Goal: Task Accomplishment & Management: Manage account settings

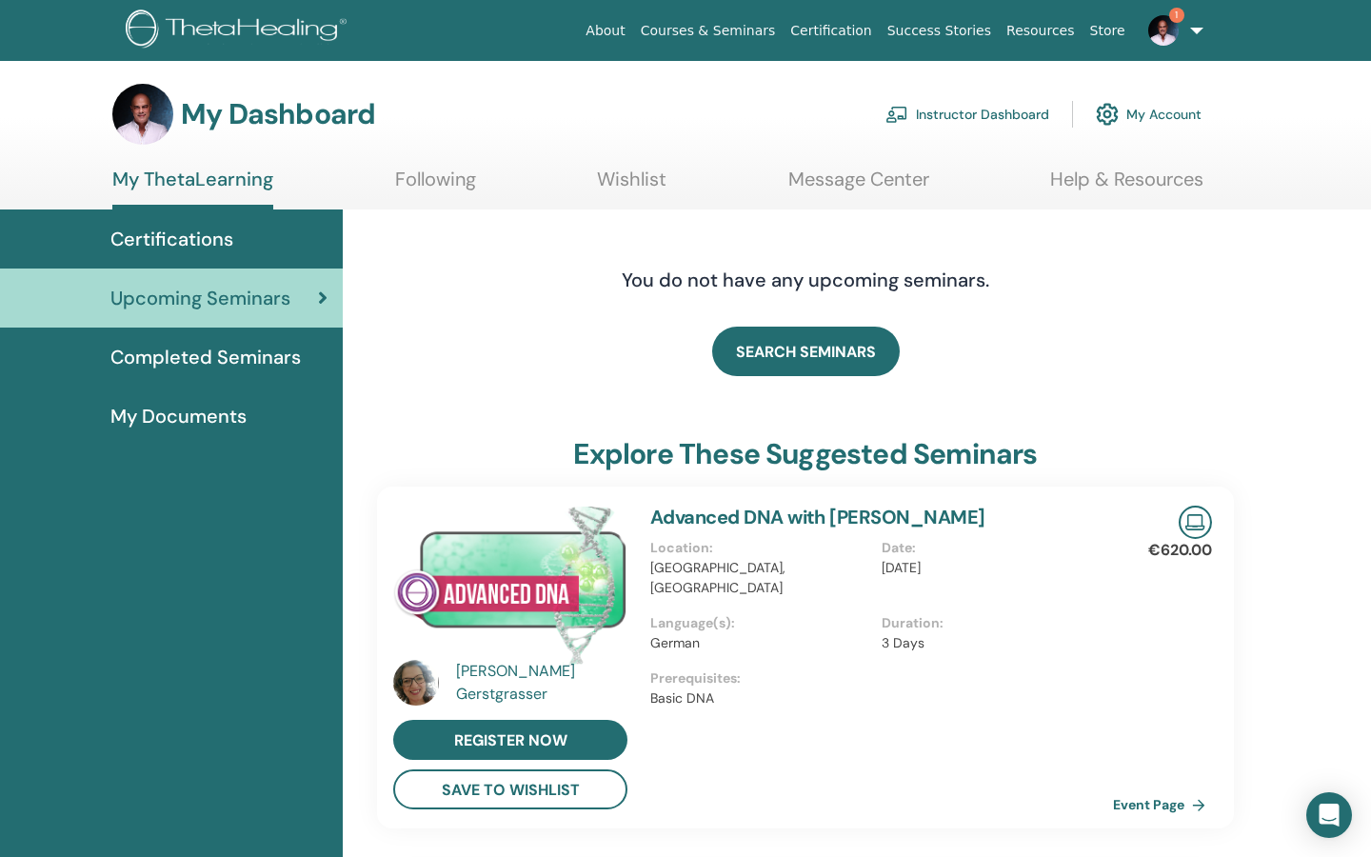
click at [969, 115] on link "Instructor Dashboard" at bounding box center [967, 114] width 164 height 42
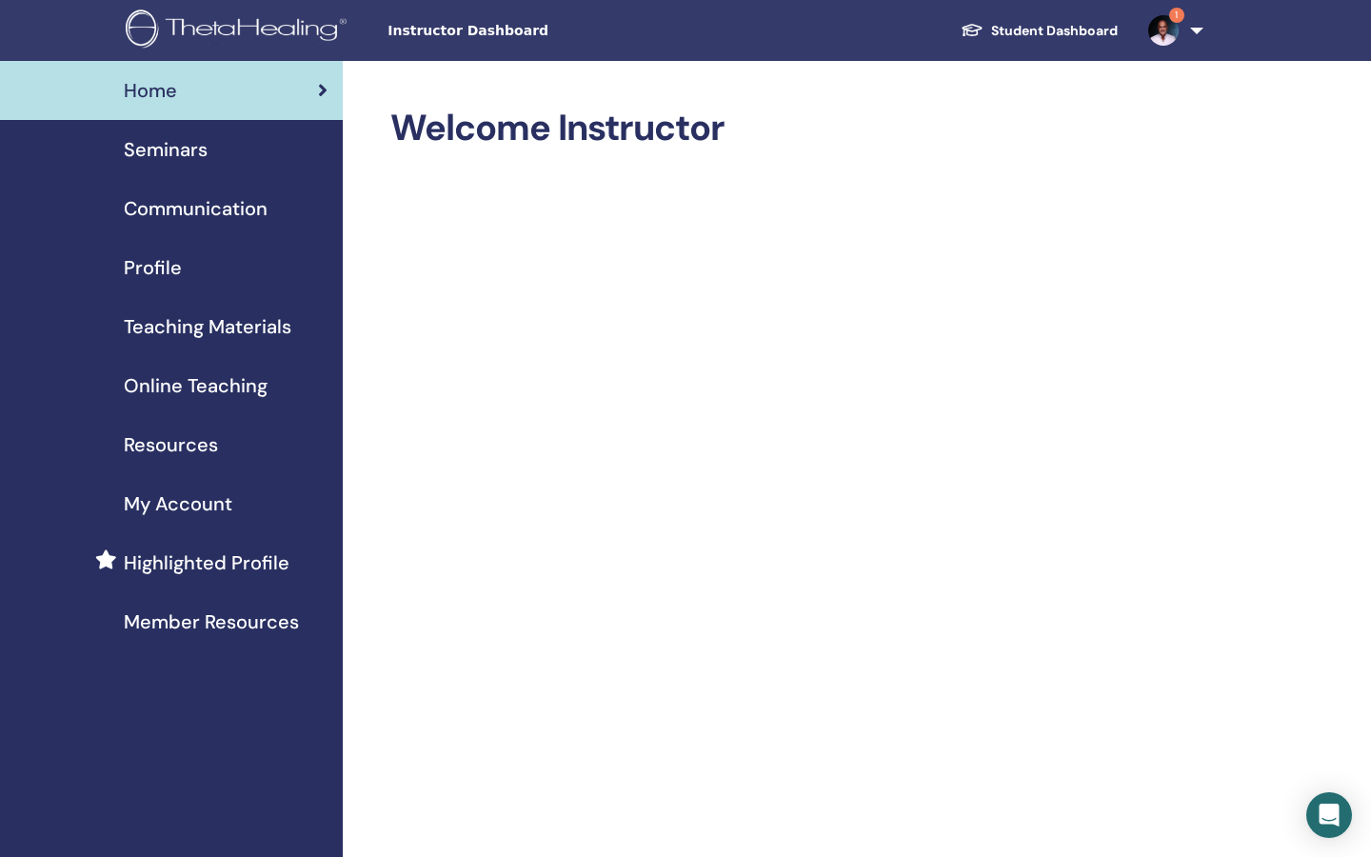
click at [181, 154] on span "Seminars" at bounding box center [166, 149] width 84 height 29
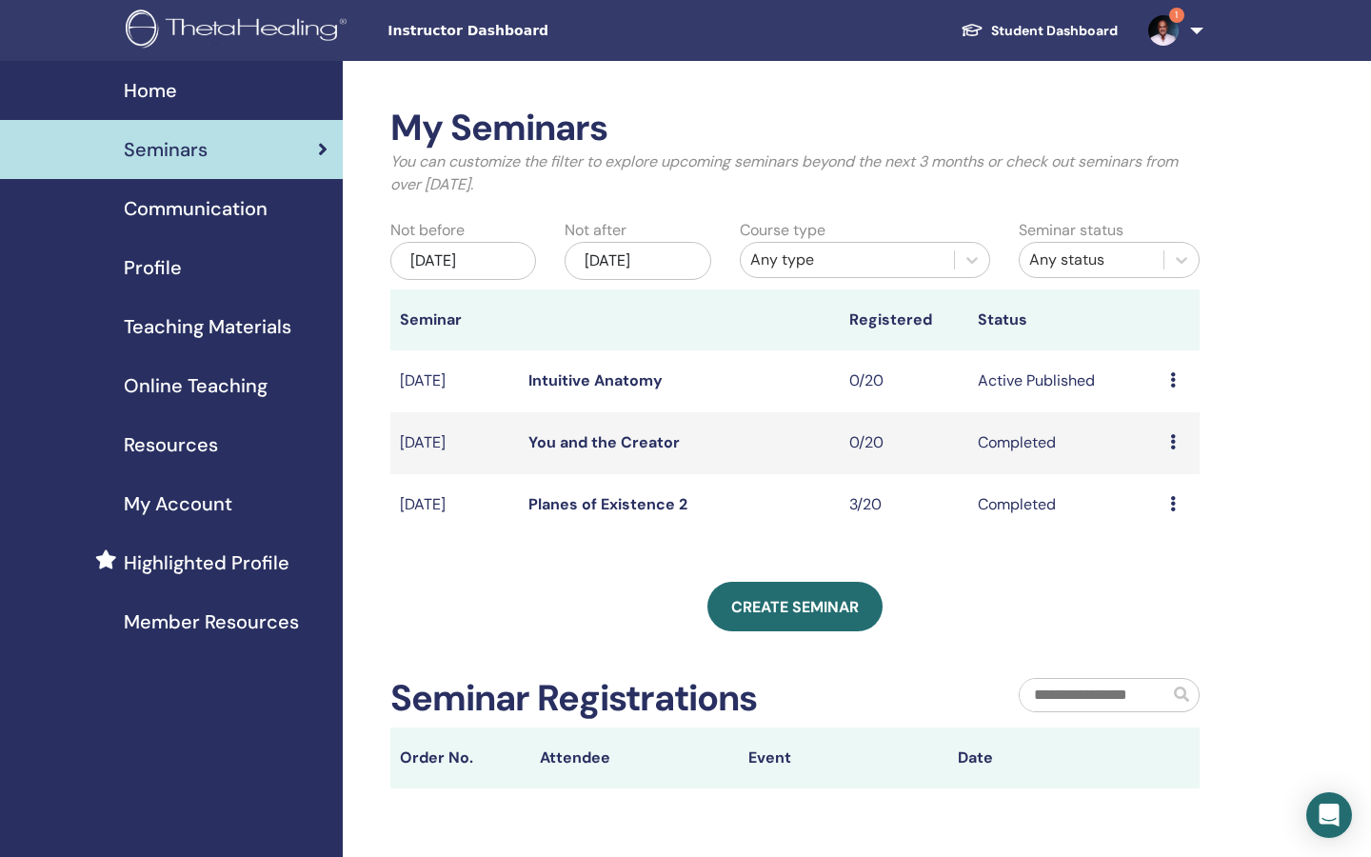
click at [625, 382] on link "Intuitive Anatomy" at bounding box center [595, 380] width 134 height 20
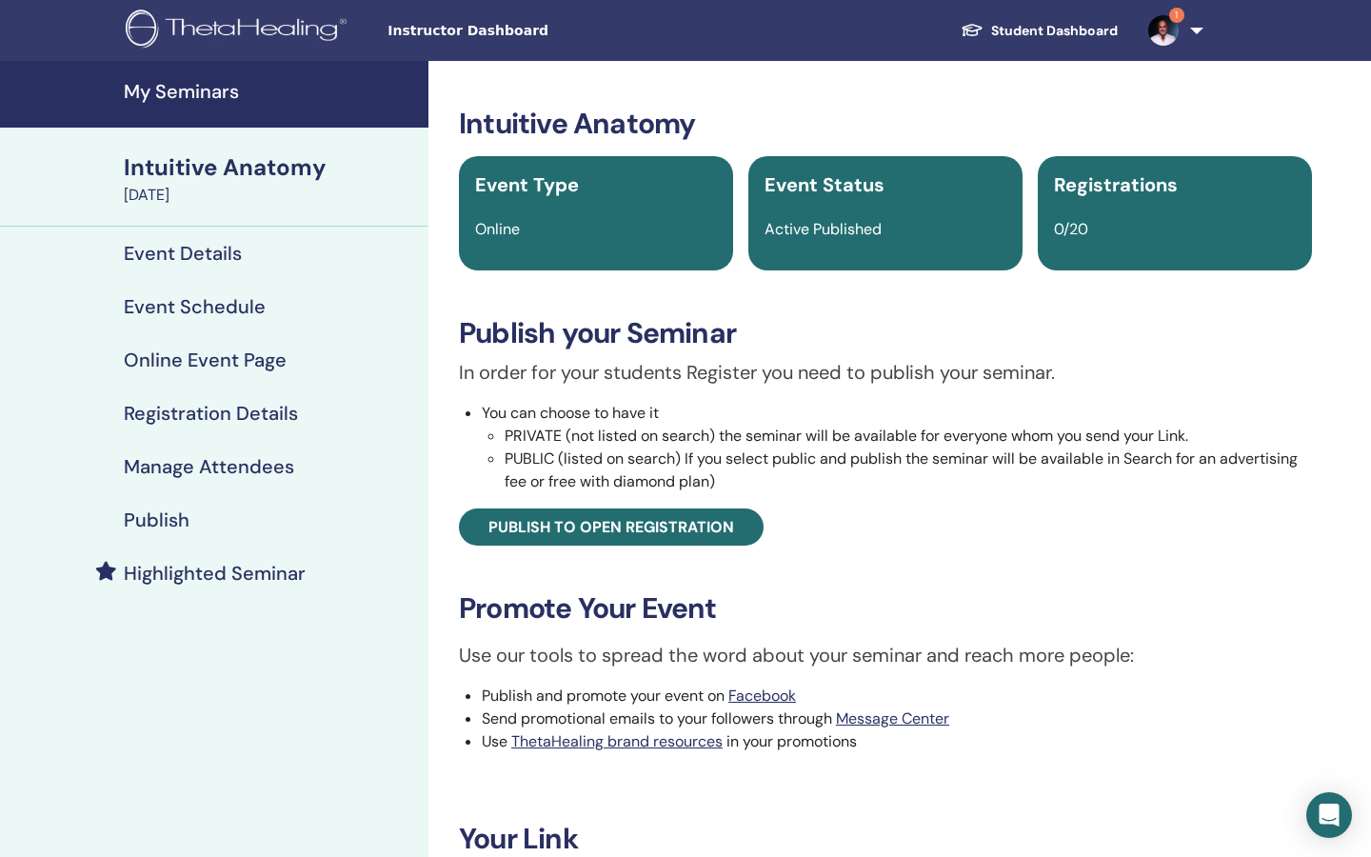
click at [218, 304] on h4 "Event Schedule" at bounding box center [195, 306] width 142 height 23
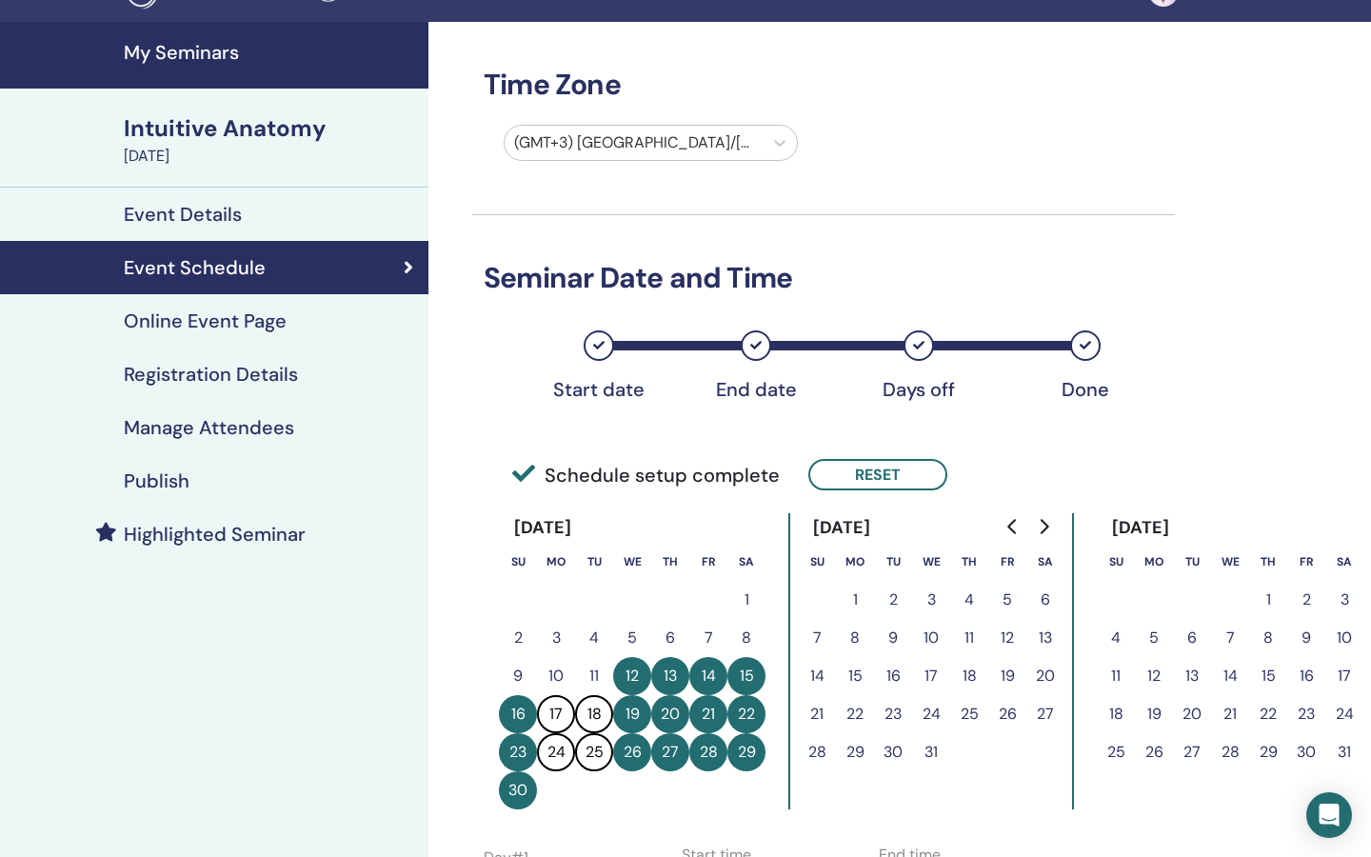
scroll to position [39, 0]
click at [217, 219] on h4 "Event Details" at bounding box center [183, 214] width 118 height 23
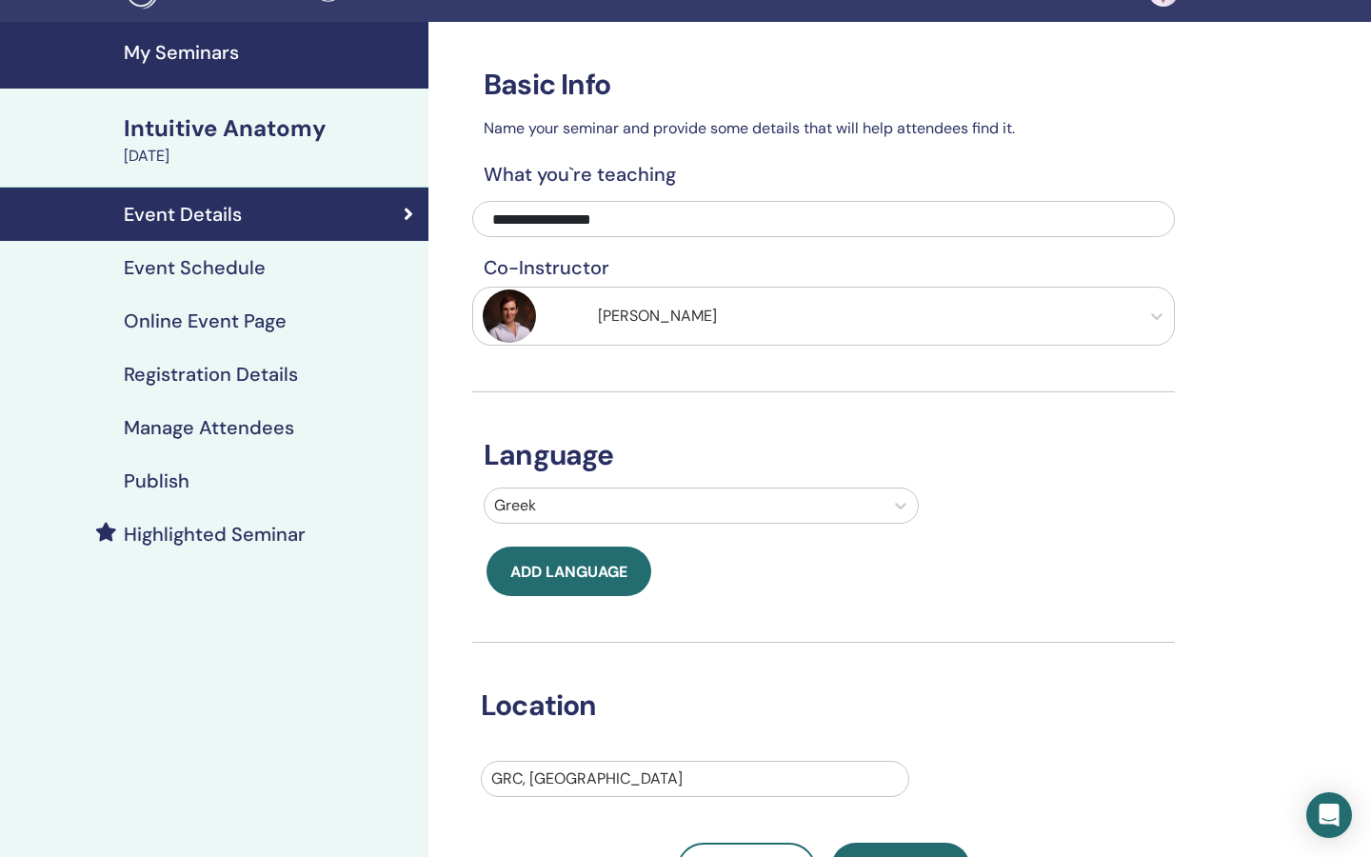
click at [231, 375] on h4 "Registration Details" at bounding box center [211, 374] width 174 height 23
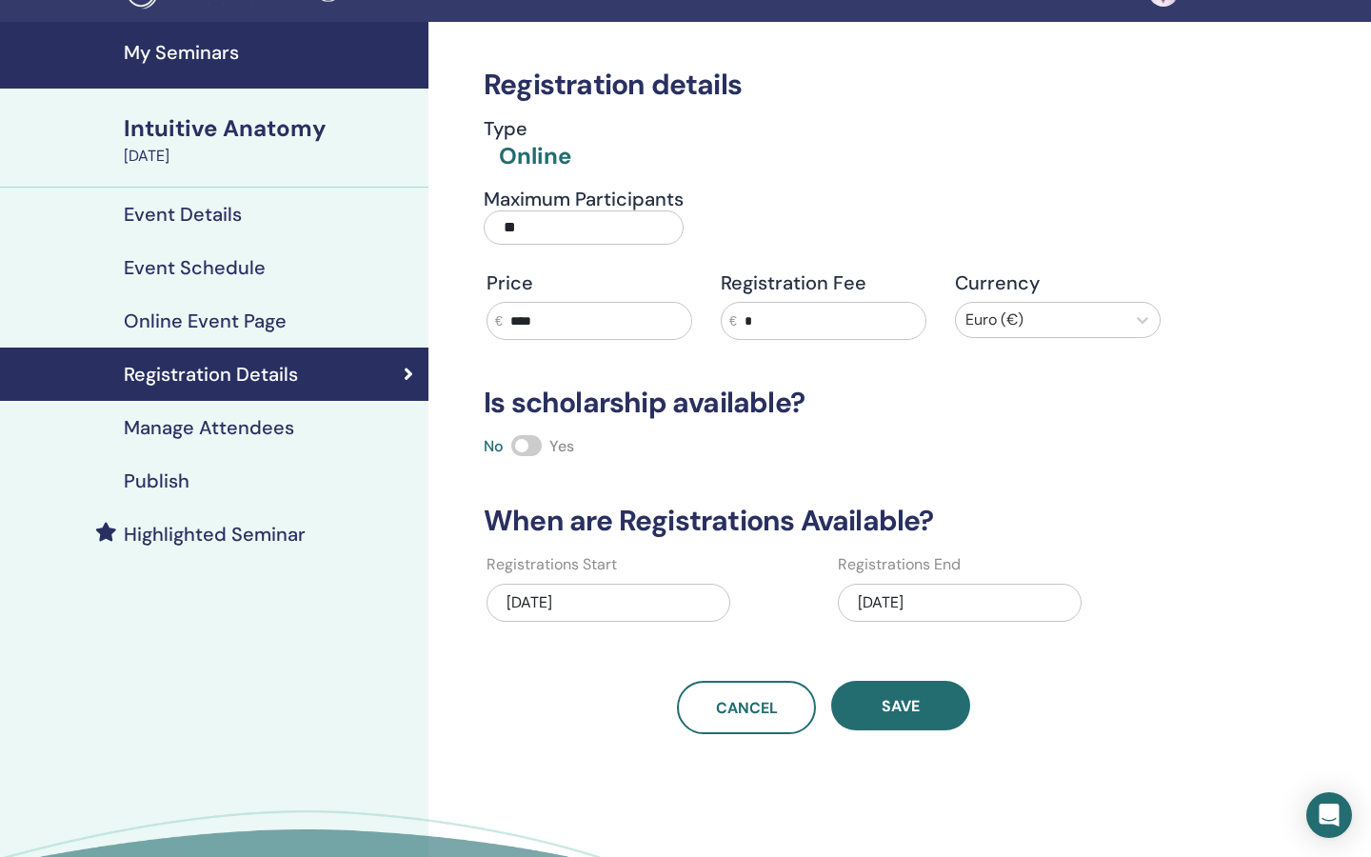
click at [215, 126] on div "Intuitive Anatomy" at bounding box center [270, 128] width 293 height 32
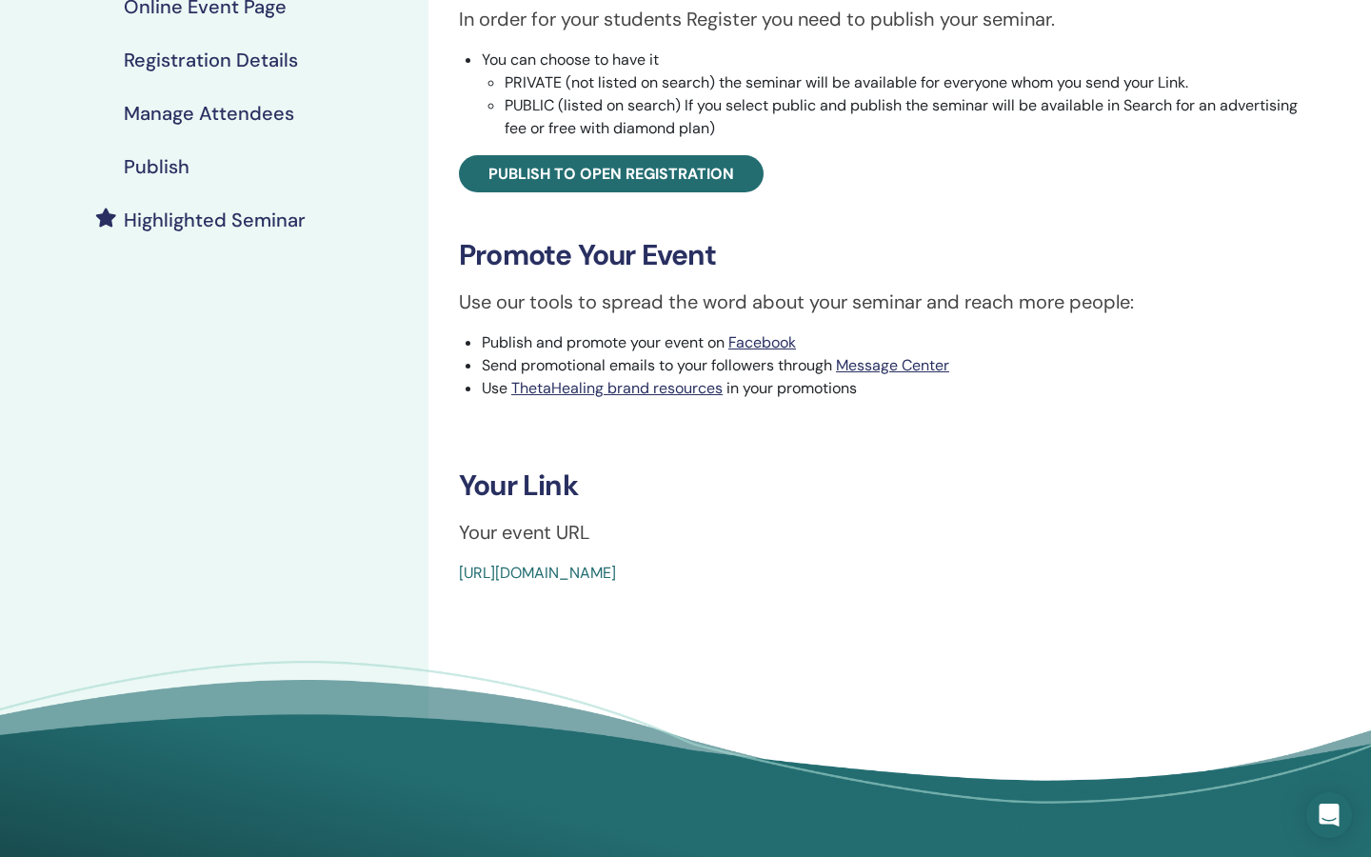
scroll to position [350, 0]
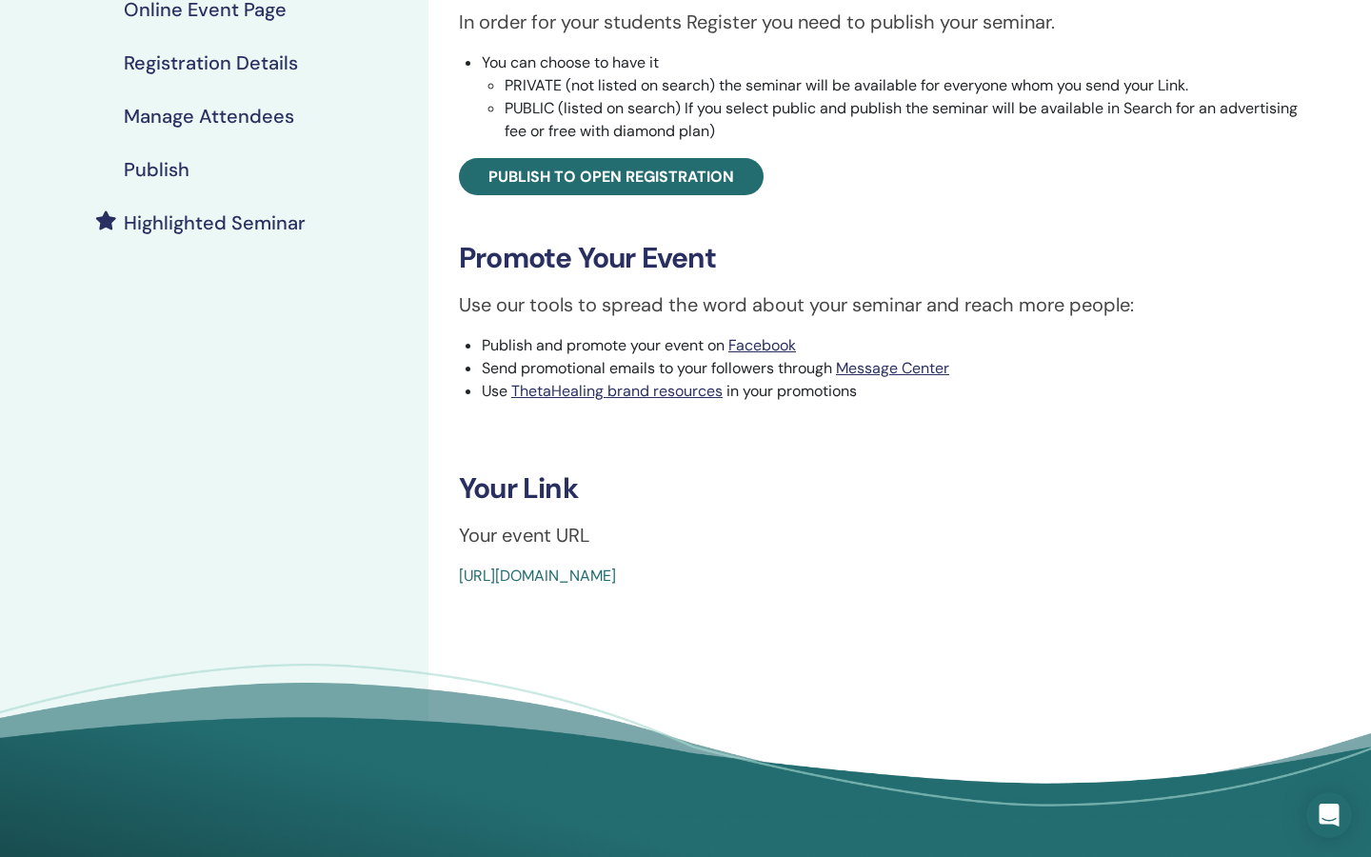
drag, startPoint x: 454, startPoint y: 573, endPoint x: 867, endPoint y: 589, distance: 413.5
click at [867, 589] on div "Intuitive Anatomy Event Type Online Event Status Active Published Registrations…" at bounding box center [885, 282] width 914 height 1143
copy link "https://www.thetahealing.com/seminar-378861-details.html"
